Goal: Task Accomplishment & Management: Manage account settings

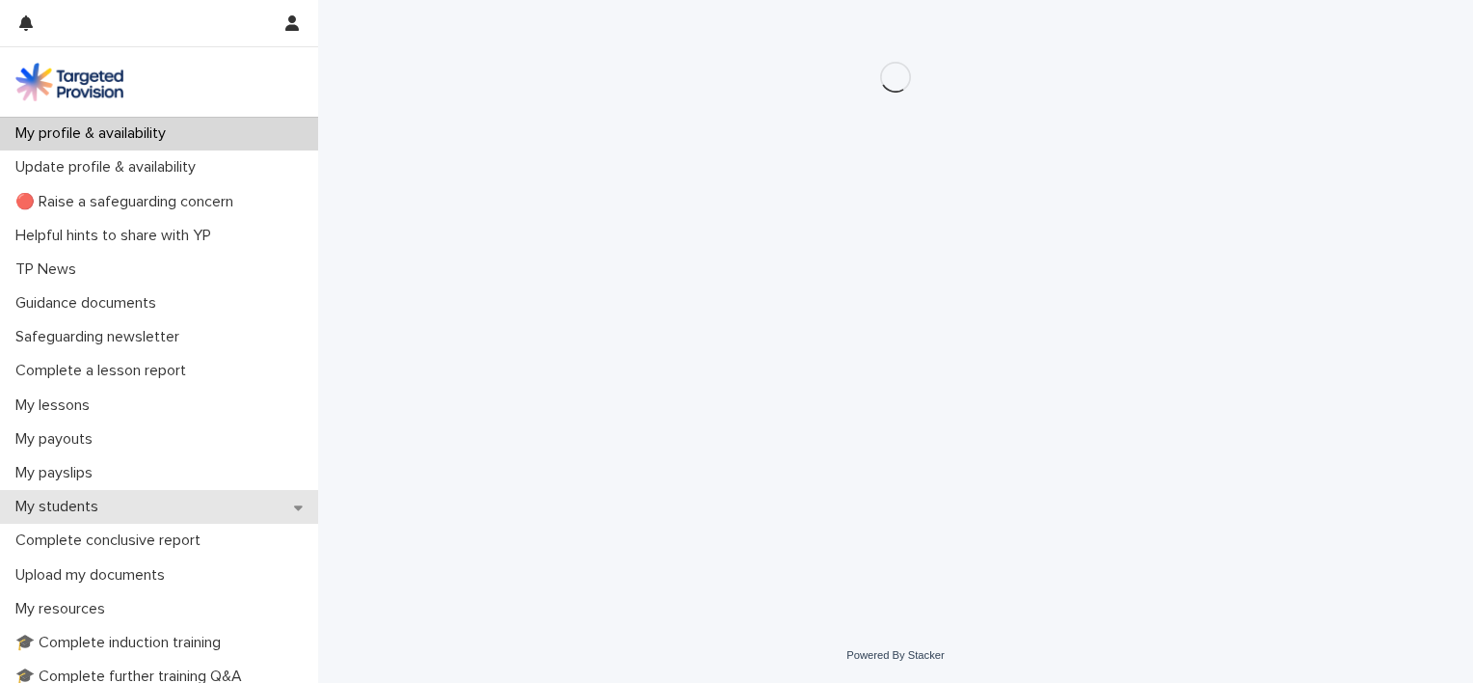
click at [80, 500] on p "My students" at bounding box center [61, 506] width 106 height 18
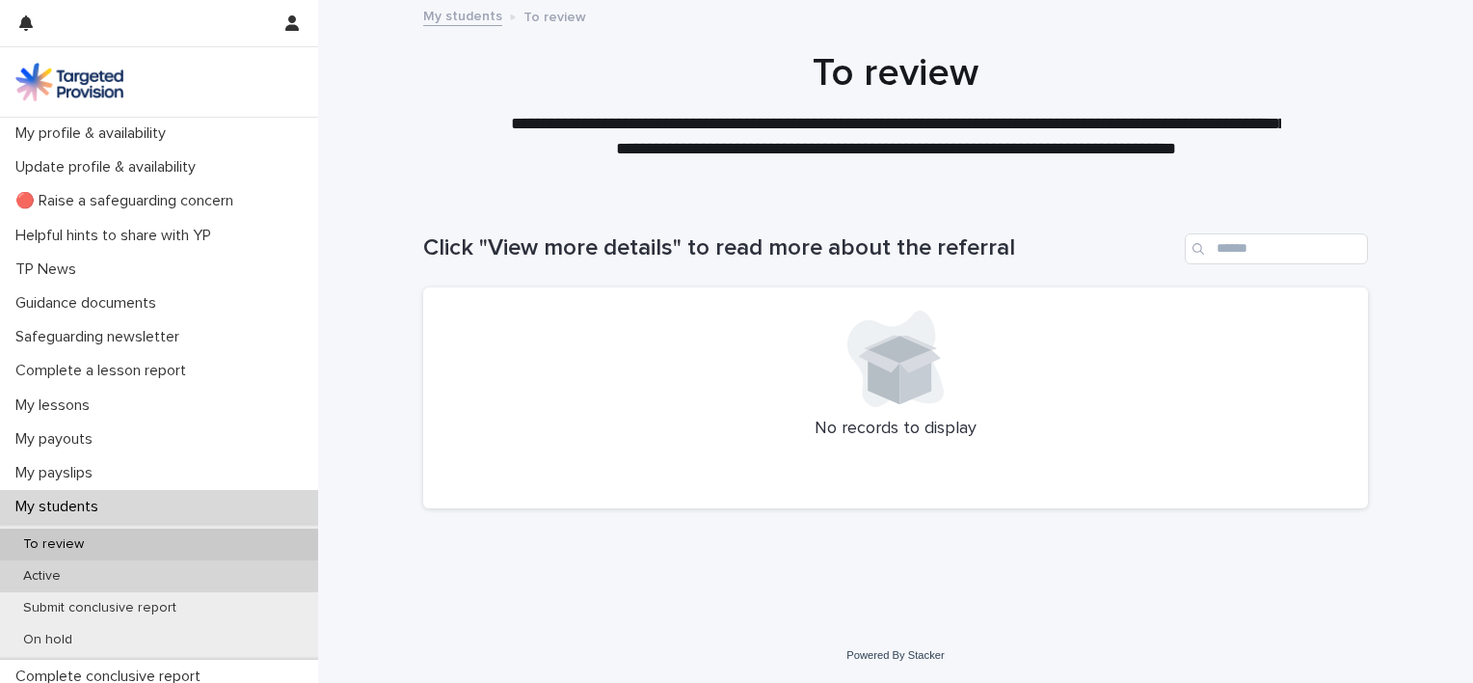
click at [53, 572] on p "Active" at bounding box center [42, 576] width 68 height 16
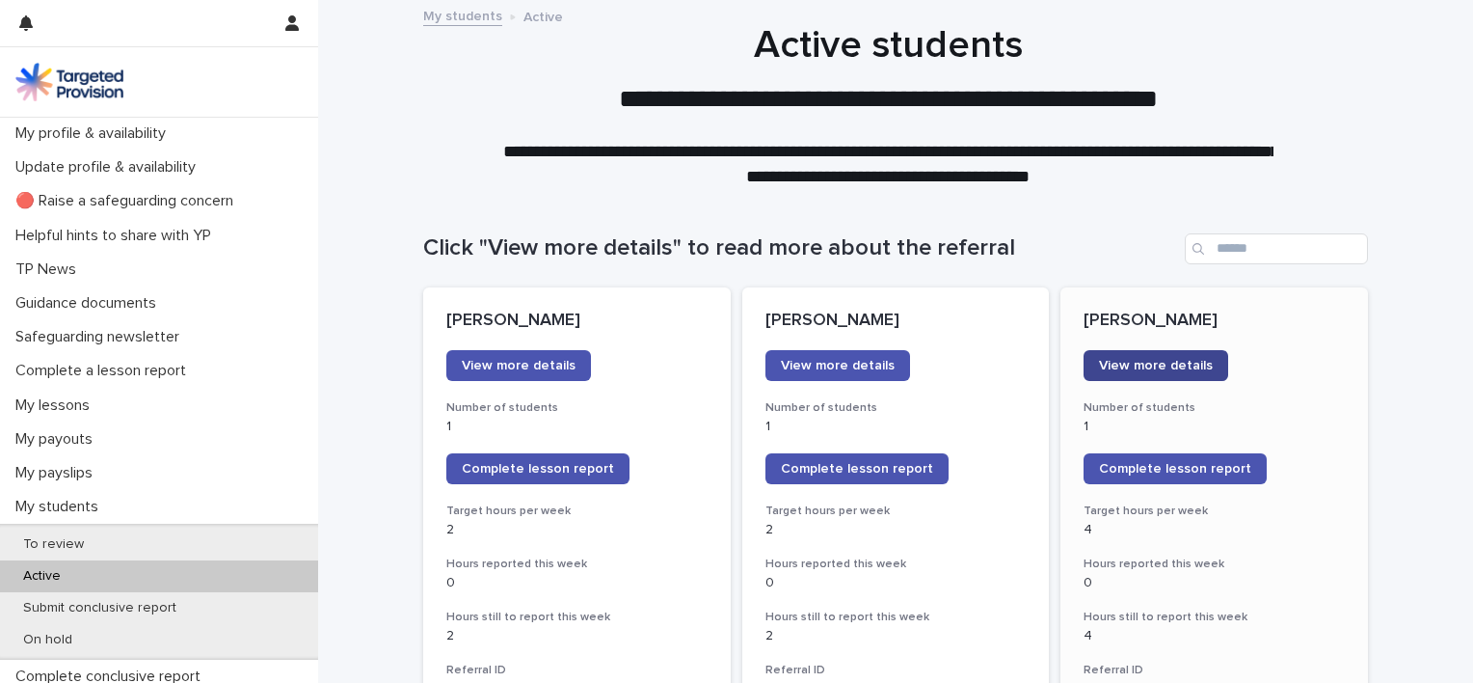
click at [1195, 362] on span "View more details" at bounding box center [1156, 365] width 114 height 13
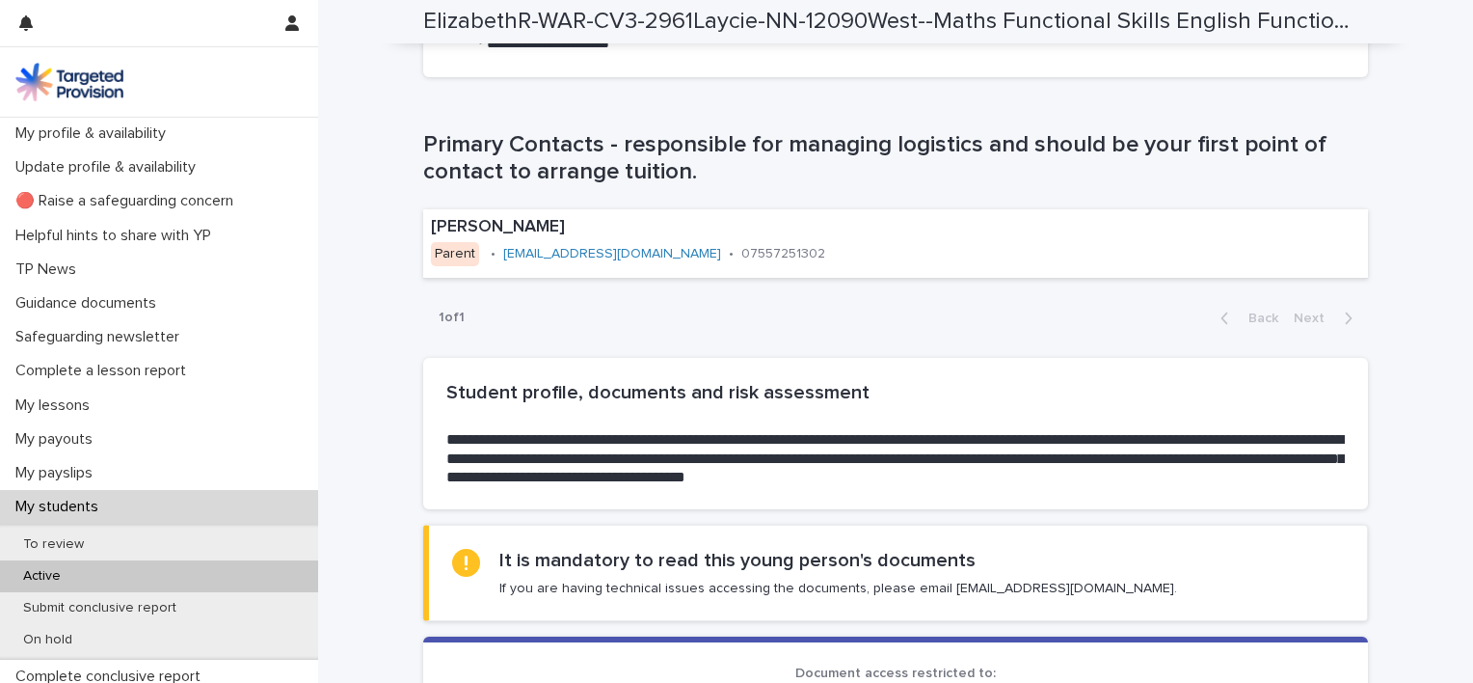
scroll to position [1790, 0]
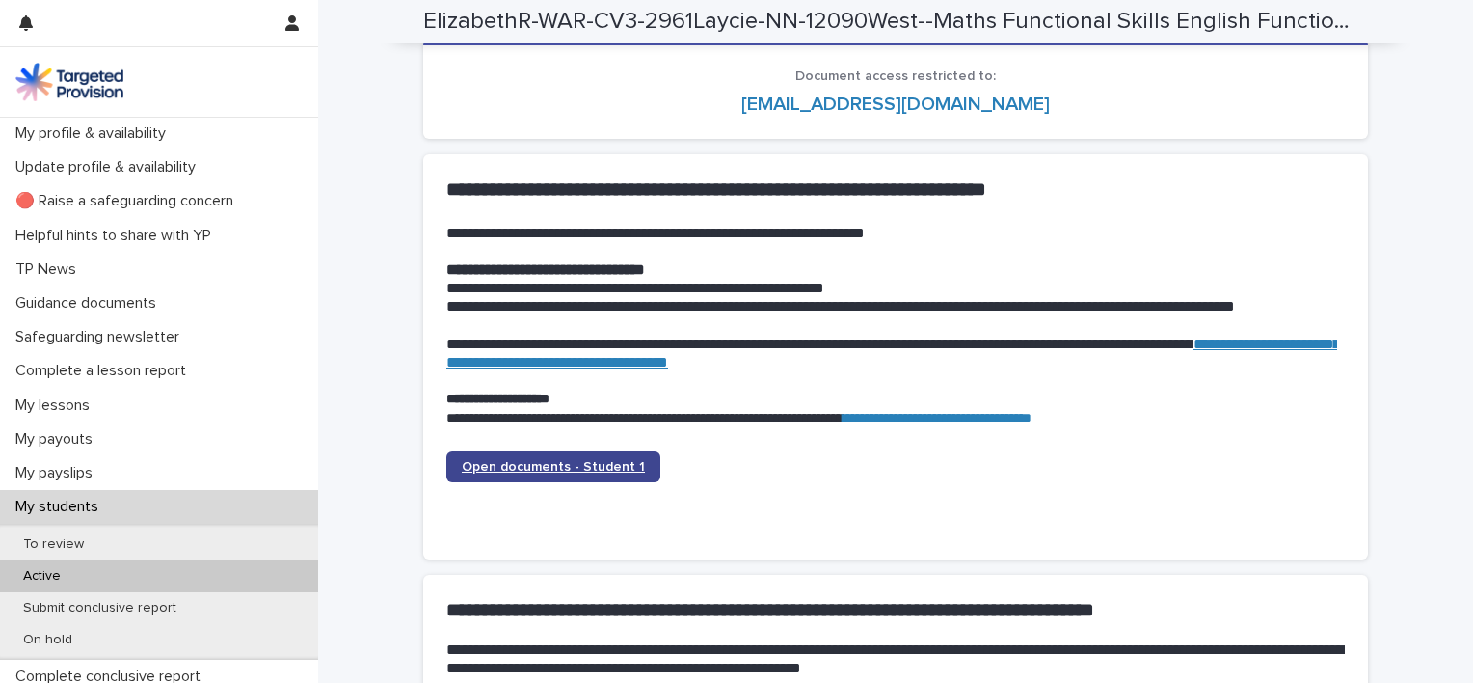
click at [596, 460] on span "Open documents - Student 1" at bounding box center [553, 466] width 183 height 13
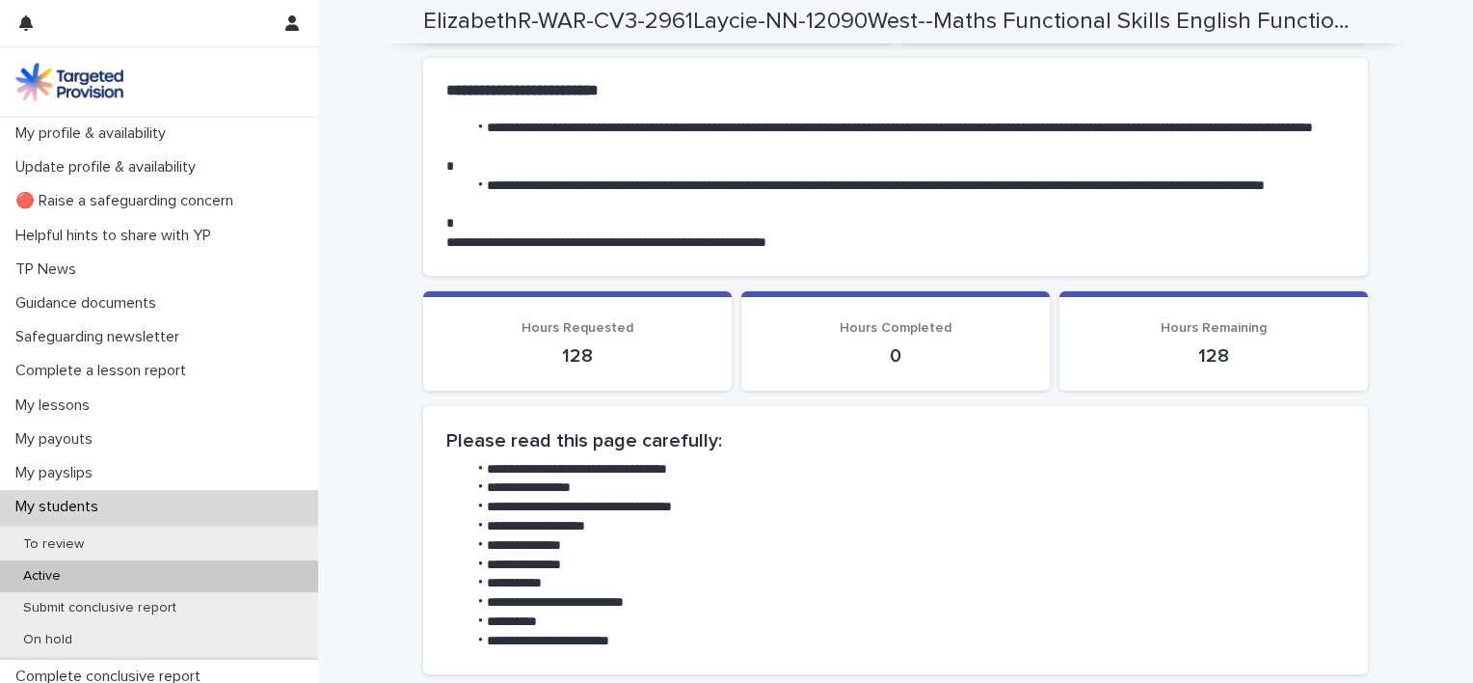
scroll to position [0, 0]
